Goal: Find specific page/section: Find specific page/section

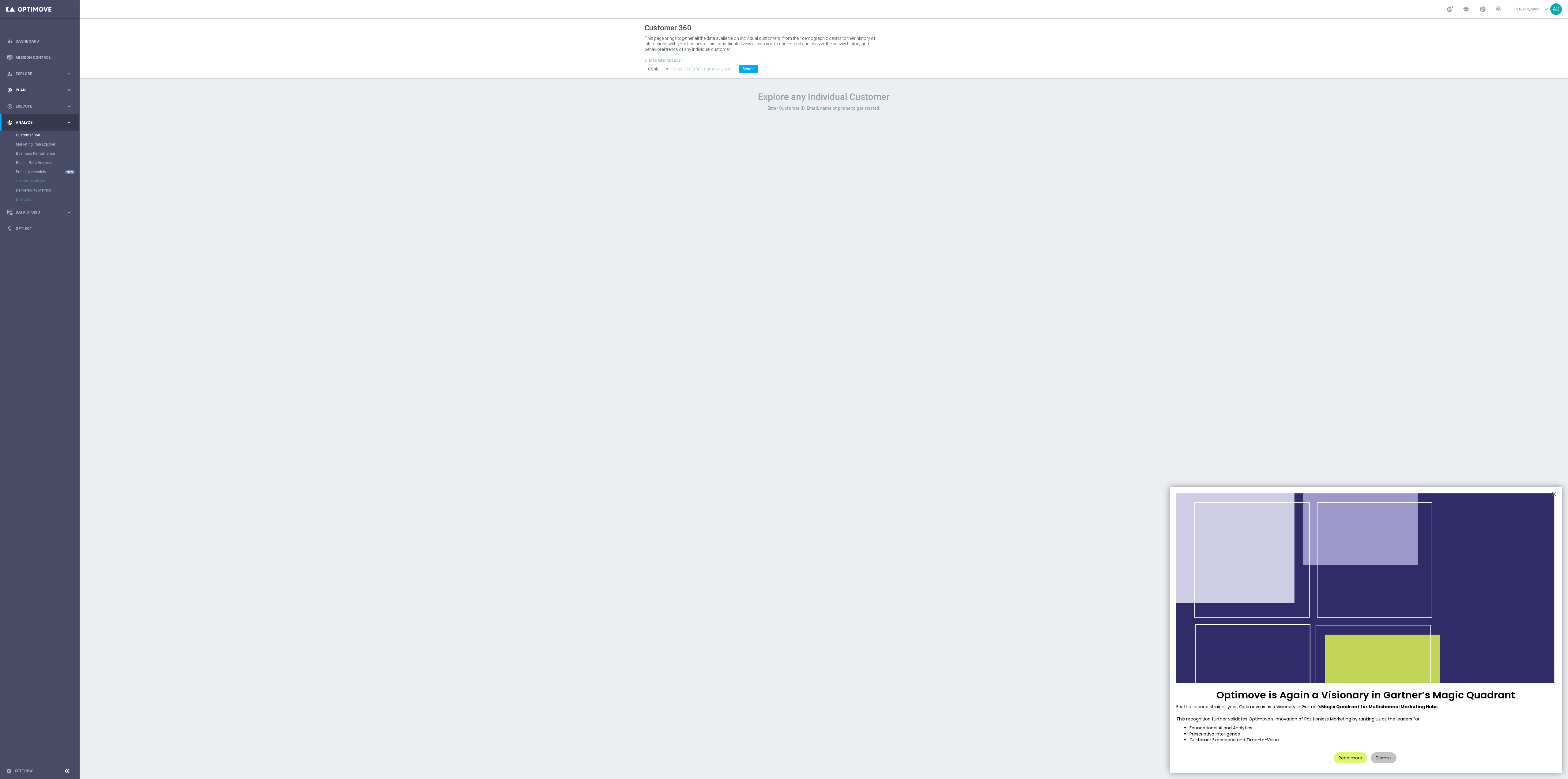
click at [45, 88] on div "gps_fixed Plan" at bounding box center [37, 90] width 59 height 6
click at [43, 102] on link "Target Groups" at bounding box center [40, 103] width 48 height 5
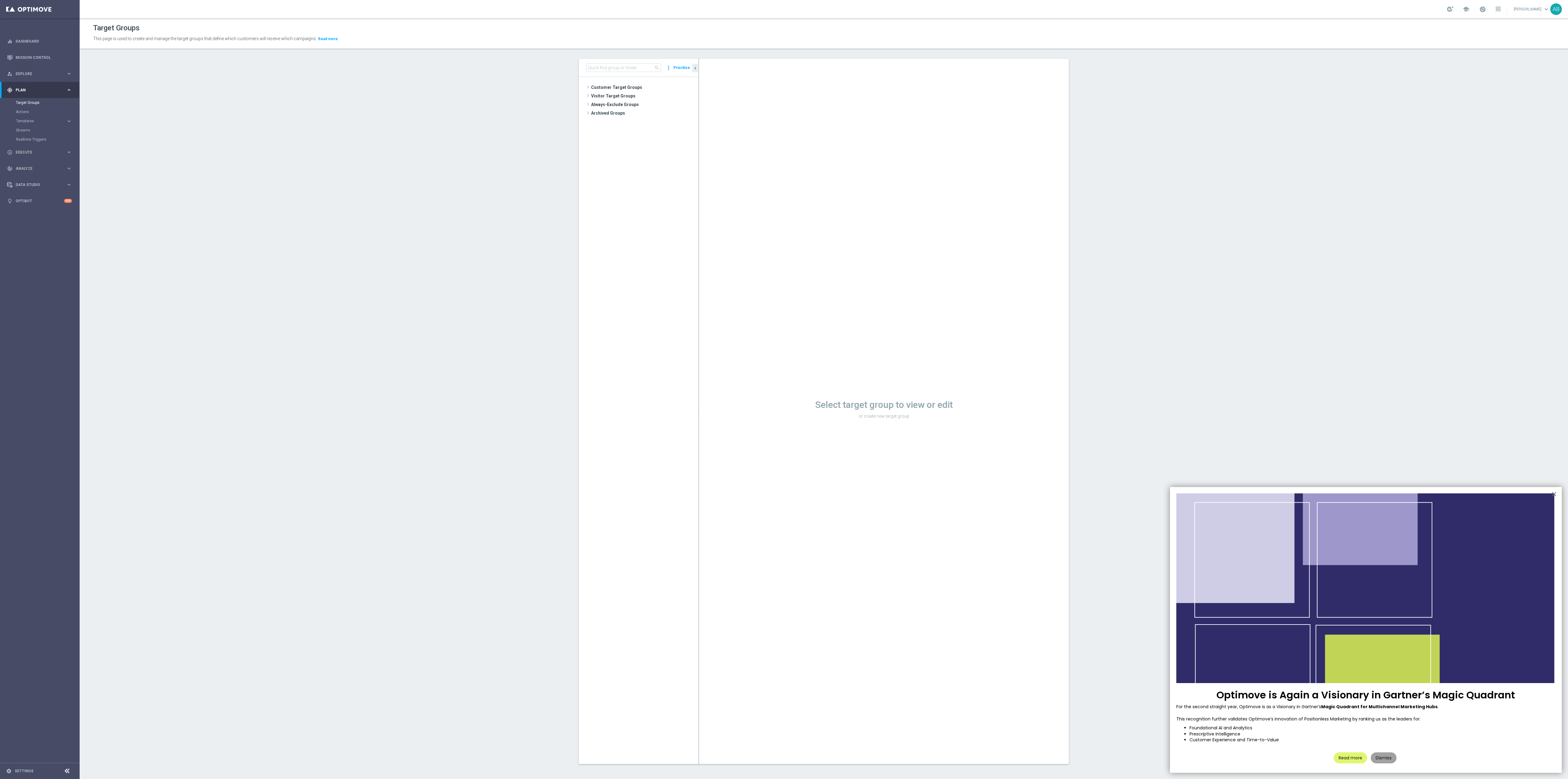
click at [1393, 760] on button "Dismiss" at bounding box center [1383, 758] width 26 height 11
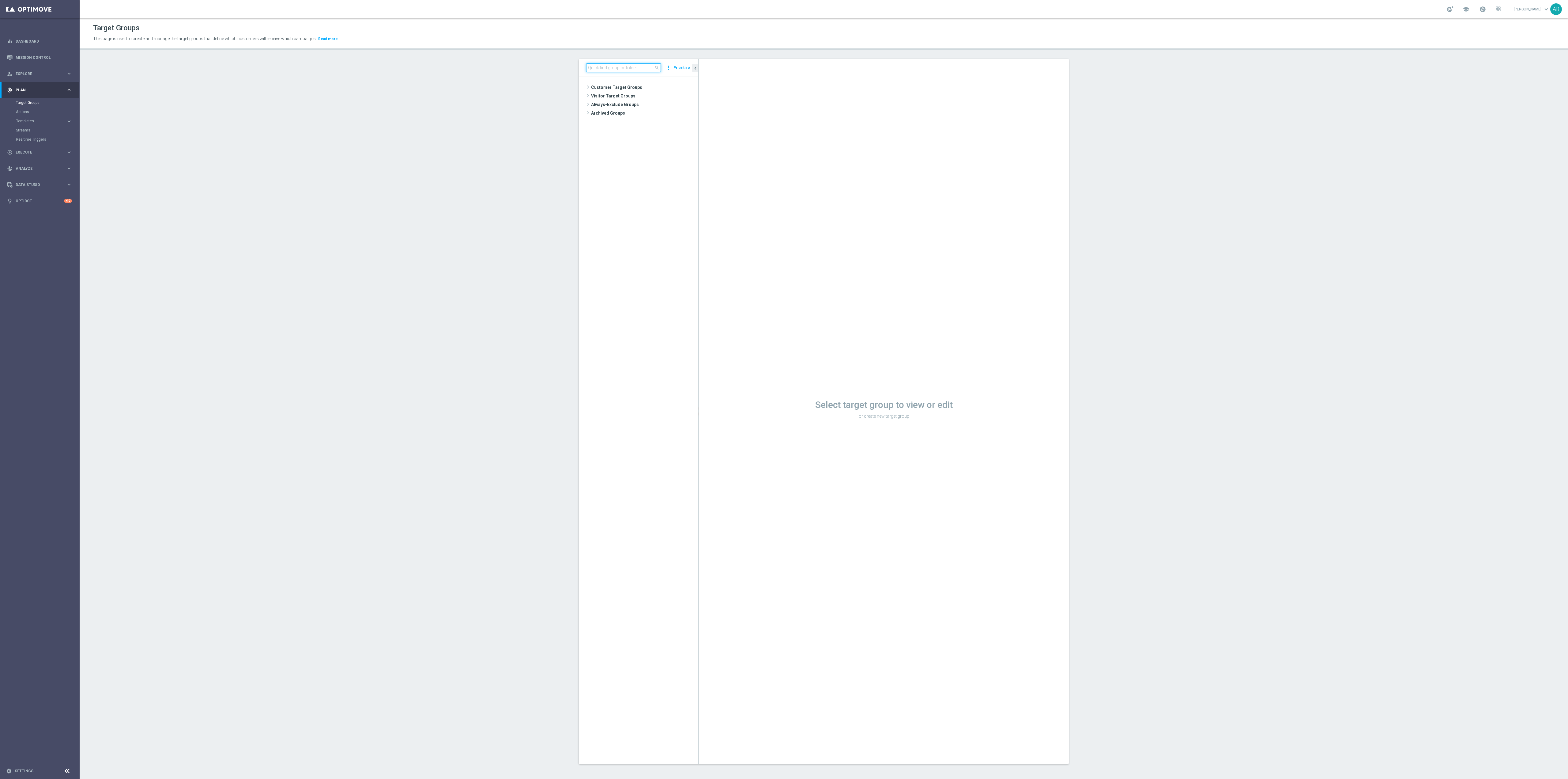
click at [595, 71] on input at bounding box center [624, 68] width 75 height 9
paste input "E_ALL_TARGET_DEPO_FTDSREPKA EXTRA50DOWO_011025"
type input "E_ALL_TARGET_DEPO_FTDSREPKA EXTRA50DOWO_011025"
click at [658, 143] on div "insert_drive_file E_ALL_TARGET_DEPO_FTDSREPKA EXTRA50DOWO_011025" at bounding box center [656, 139] width 57 height 9
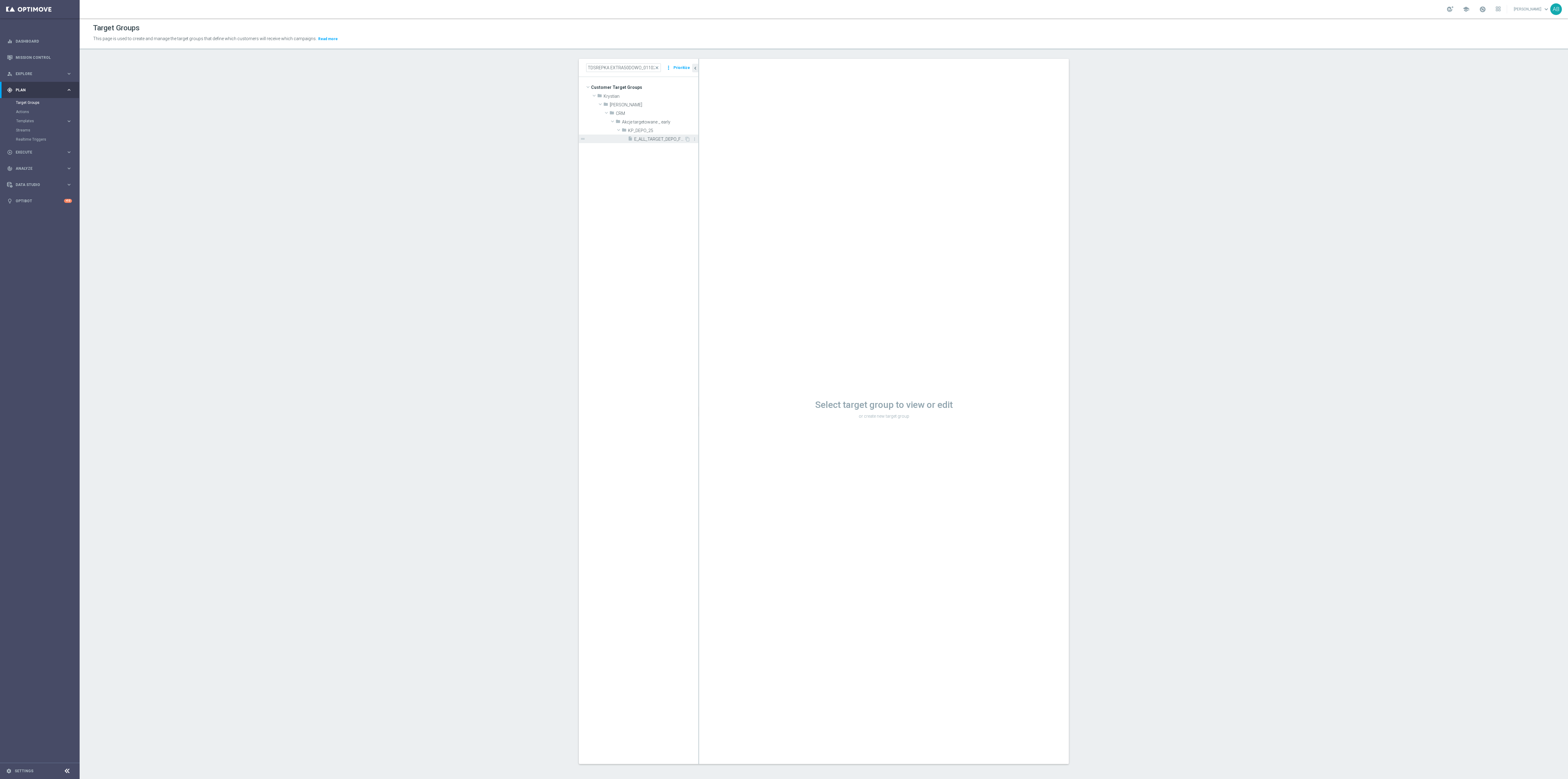
scroll to position [0, 0]
